Goal: Understand site structure: Understand site structure

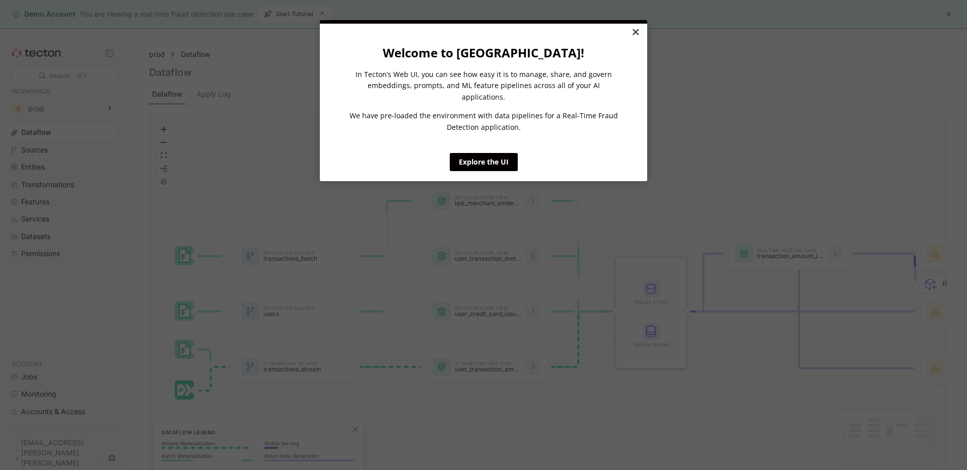
click at [638, 36] on link "×" at bounding box center [636, 33] width 18 height 18
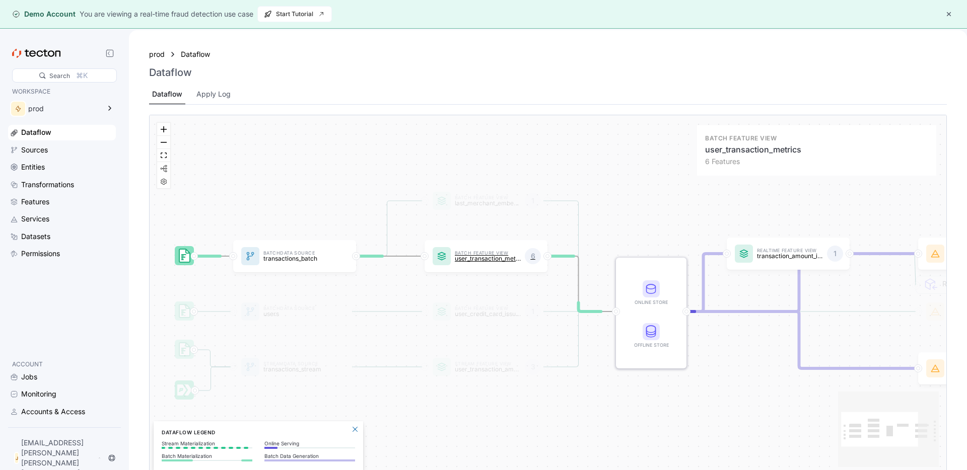
click at [487, 240] on div "Batch Feature View user_transaction_metrics 6" at bounding box center [486, 256] width 123 height 32
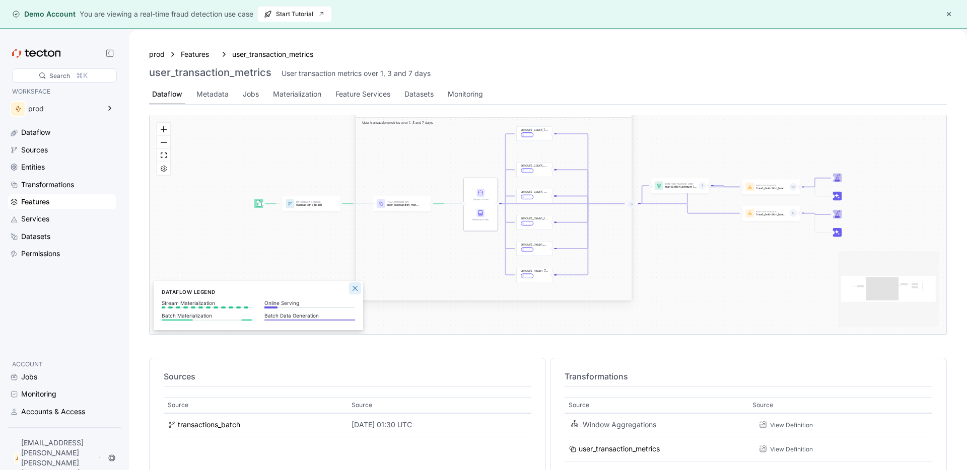
click at [354, 289] on button "Close Legend Panel" at bounding box center [355, 289] width 12 height 12
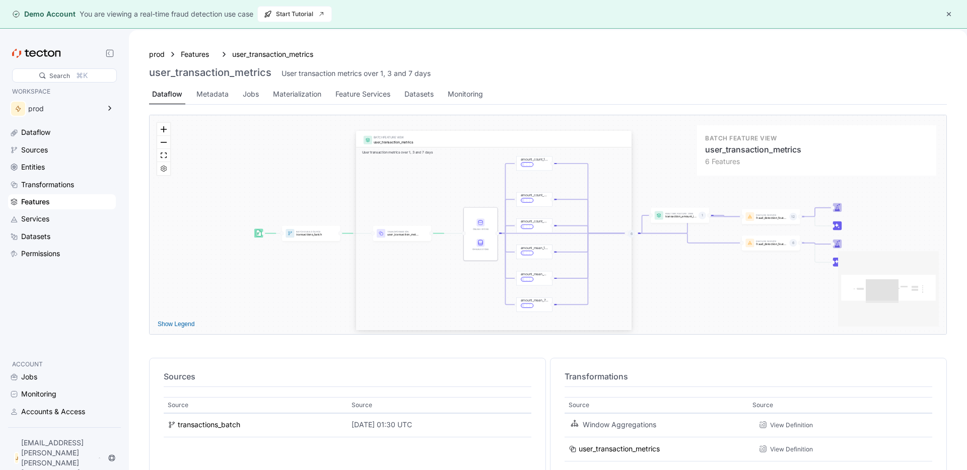
click at [480, 285] on div "BATCH FEATURE VIEW user_transaction_metrics User transaction metrics over 1, 3 …" at bounding box center [494, 230] width 276 height 199
click at [530, 209] on div "BATCH FEATURE VIEW user_transaction_metrics User transaction metrics over 1, 3 …" at bounding box center [494, 224] width 276 height 199
click at [533, 217] on div "BATCH FEATURE VIEW user_transaction_metrics User transaction metrics over 1, 3 …" at bounding box center [494, 224] width 276 height 199
click at [400, 227] on div "BATCH FEATURE VIEW user_transaction_metrics User transaction metrics over 1, 3 …" at bounding box center [494, 224] width 276 height 199
